Goal: Find specific page/section: Find specific page/section

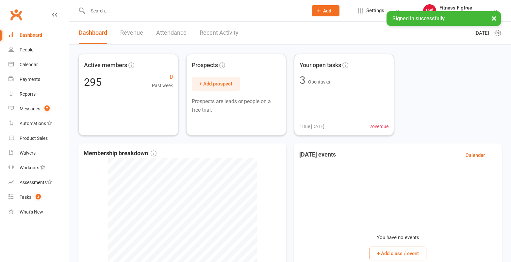
click at [145, 9] on input "text" at bounding box center [194, 10] width 217 height 9
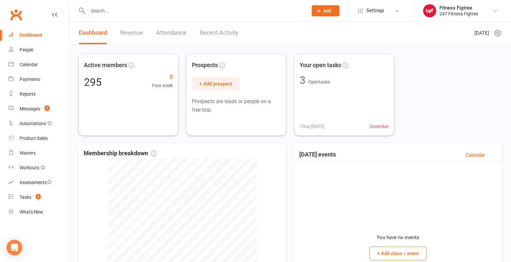
click at [138, 12] on input "text" at bounding box center [194, 10] width 217 height 9
click at [103, 11] on input "text" at bounding box center [194, 10] width 217 height 9
paste input "[PERSON_NAME]"
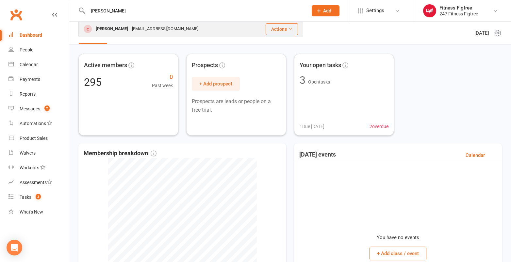
type input "[PERSON_NAME]"
click at [113, 29] on div "[PERSON_NAME]" at bounding box center [112, 28] width 36 height 9
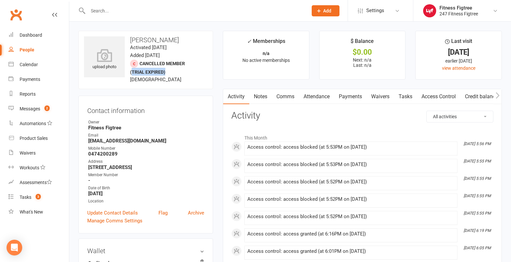
drag, startPoint x: 132, startPoint y: 72, endPoint x: 171, endPoint y: 72, distance: 38.9
click at [171, 72] on div "upload photo [PERSON_NAME] Activated [DATE] Added [DATE] Cancelled member (tria…" at bounding box center [145, 60] width 135 height 58
click at [174, 76] on div "upload photo [PERSON_NAME] Activated [DATE] Added [DATE] Cancelled member (tria…" at bounding box center [145, 60] width 135 height 58
